Goal: Find specific page/section: Find specific page/section

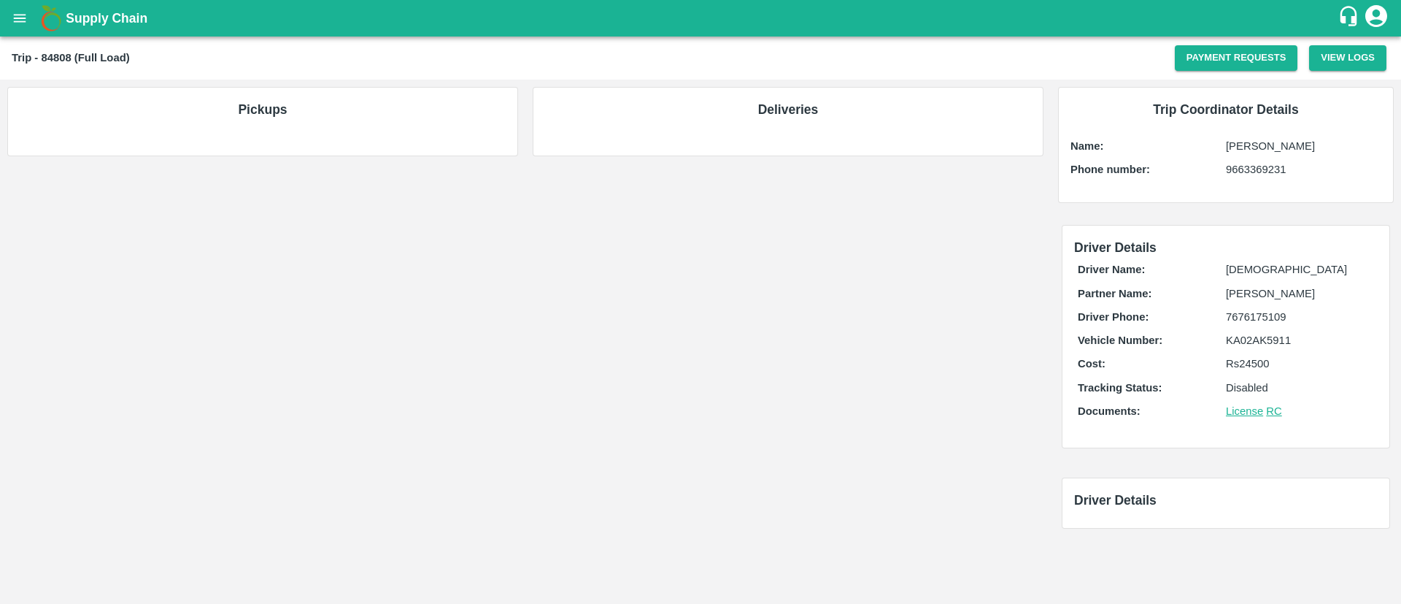
click at [50, 55] on b "Trip - 84808 (Full Load)" at bounding box center [71, 58] width 118 height 12
click at [12, 21] on icon "open drawer" at bounding box center [20, 18] width 16 height 16
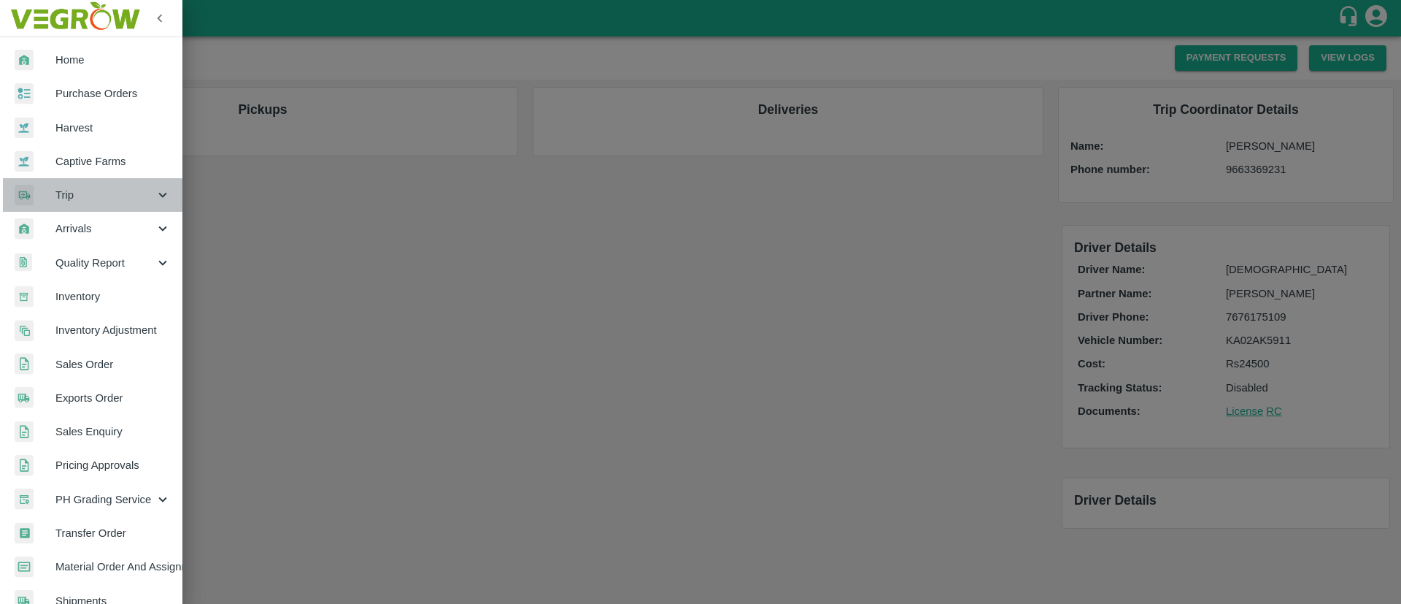
click at [97, 193] on span "Trip" at bounding box center [104, 195] width 99 height 16
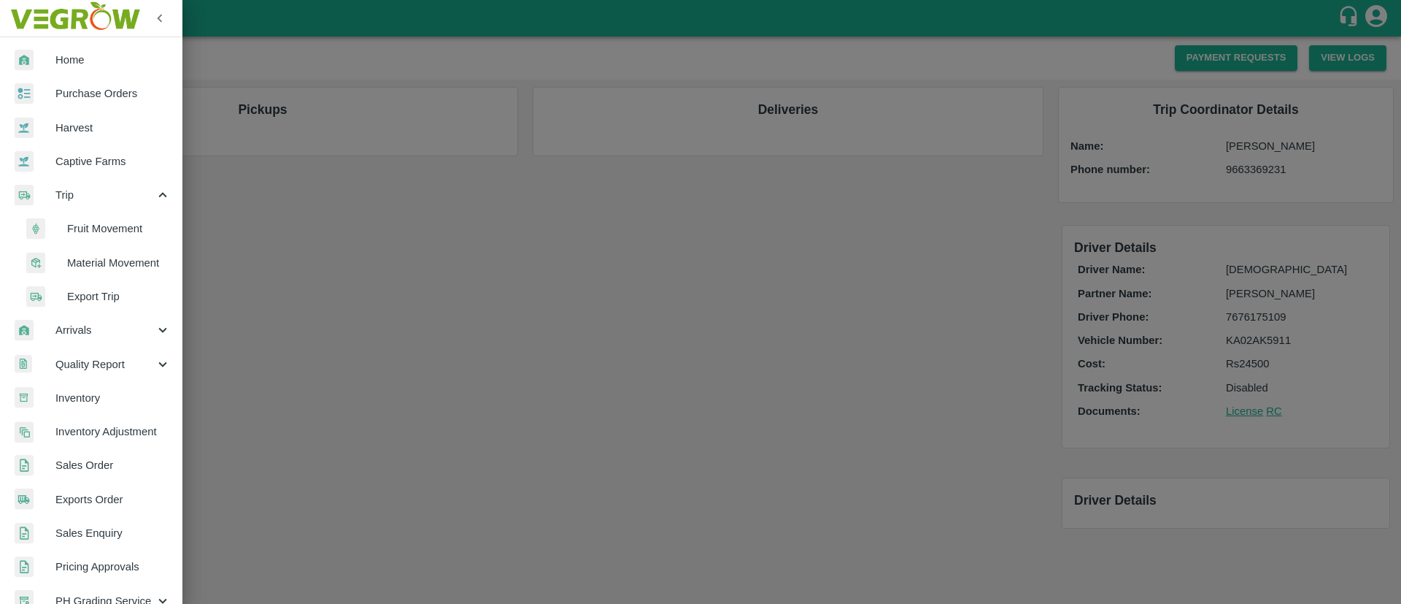
click at [115, 218] on li "Fruit Movement" at bounding box center [97, 229] width 171 height 34
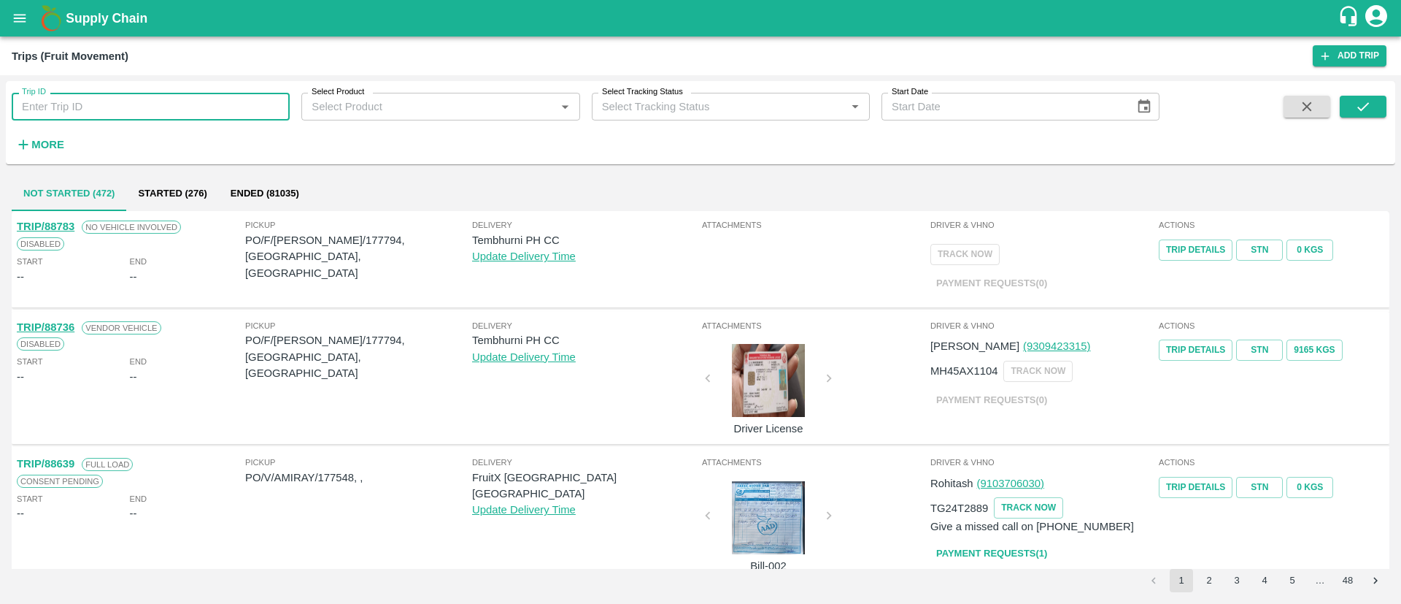
paste input "[PERSON_NAME] (93280)"
click at [133, 110] on input "[PERSON_NAME] (93280)" at bounding box center [151, 107] width 278 height 28
paste input "text"
type input "84808"
click at [1358, 101] on icon "submit" at bounding box center [1363, 107] width 16 height 16
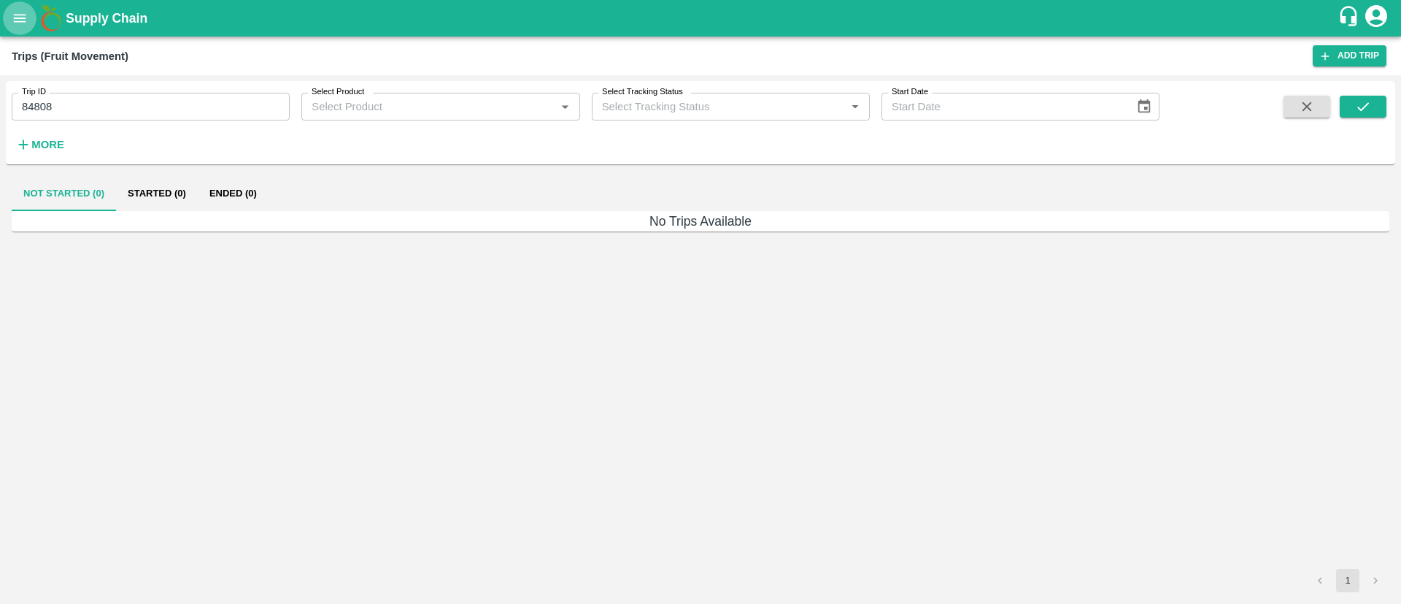
click at [28, 15] on icon "open drawer" at bounding box center [20, 18] width 16 height 16
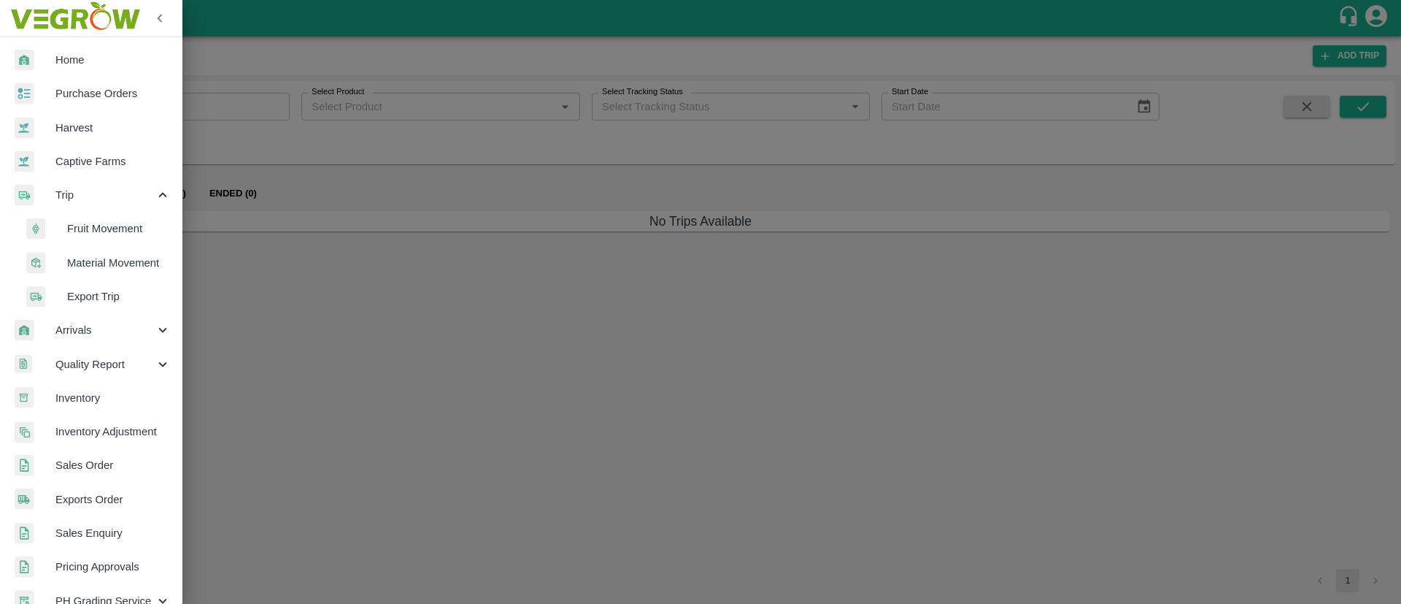
click at [110, 264] on span "Material Movement" at bounding box center [119, 263] width 104 height 16
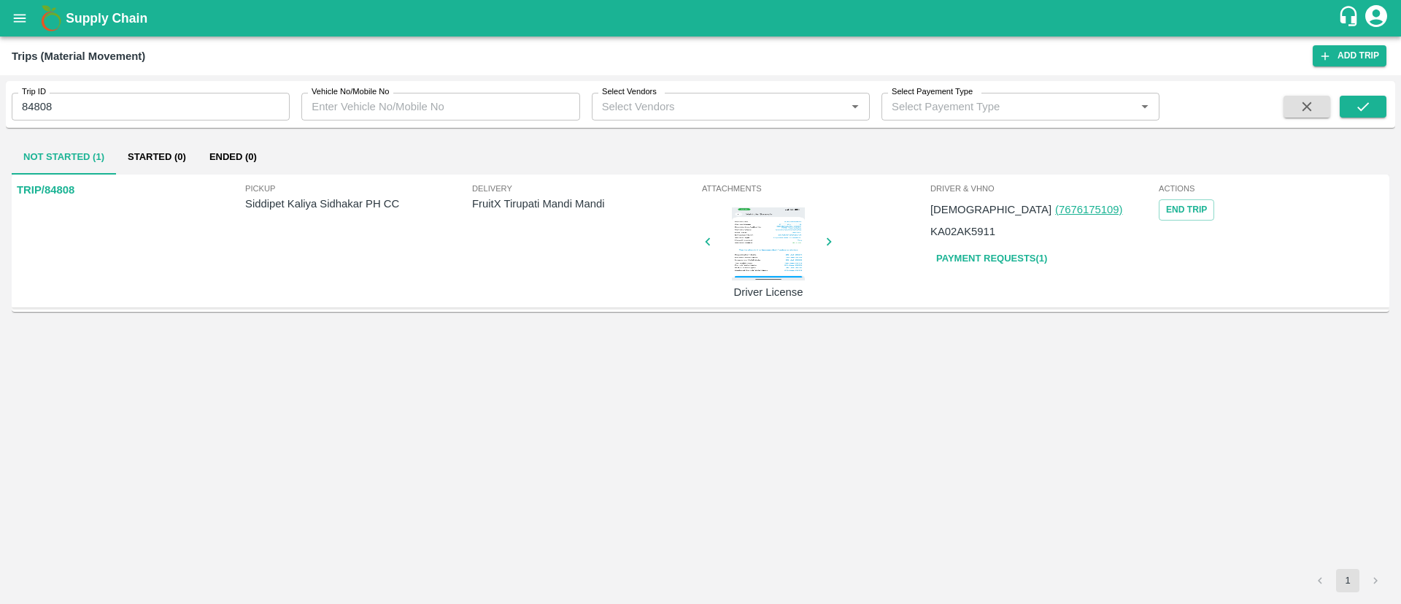
click at [507, 215] on div "Delivery FruitX Tirupati Mandi Mandi" at bounding box center [585, 241] width 227 height 118
